Goal: Navigation & Orientation: Find specific page/section

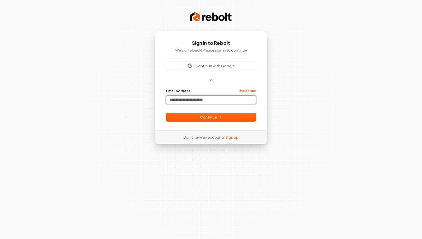
click at [185, 97] on input "Email address" at bounding box center [211, 100] width 90 height 8
click at [222, 117] on button "Continue" at bounding box center [211, 117] width 90 height 8
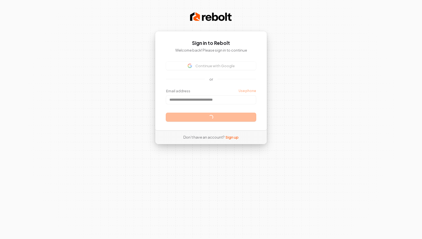
type input "**********"
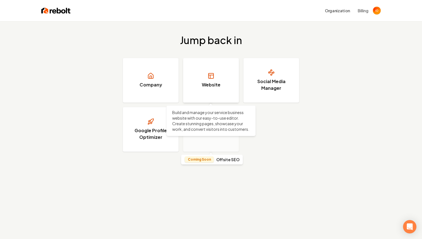
click at [208, 90] on link "Website" at bounding box center [211, 80] width 56 height 45
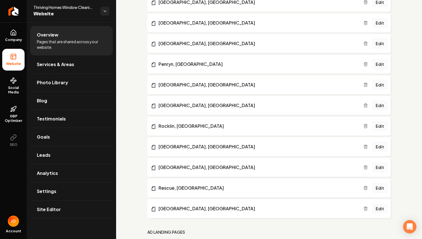
scroll to position [1050, 0]
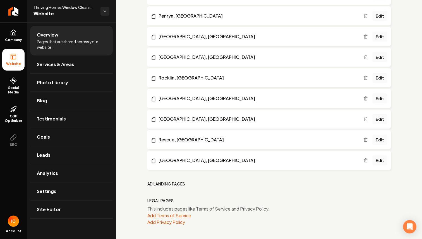
click at [161, 200] on h2 "Legal Pages" at bounding box center [160, 201] width 27 height 6
click at [187, 184] on nav "Ad landing pages" at bounding box center [268, 184] width 243 height 6
click at [176, 182] on h2 "Ad landing pages" at bounding box center [166, 184] width 38 height 6
click at [153, 183] on h2 "Ad landing pages" at bounding box center [166, 184] width 38 height 6
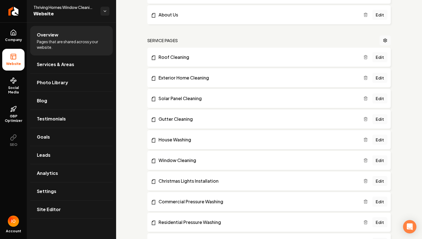
scroll to position [0, 0]
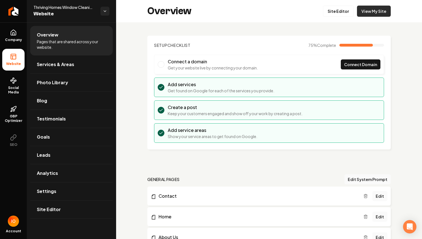
click at [374, 15] on link "View My Site" at bounding box center [374, 11] width 34 height 11
